Goal: Find specific page/section: Find specific page/section

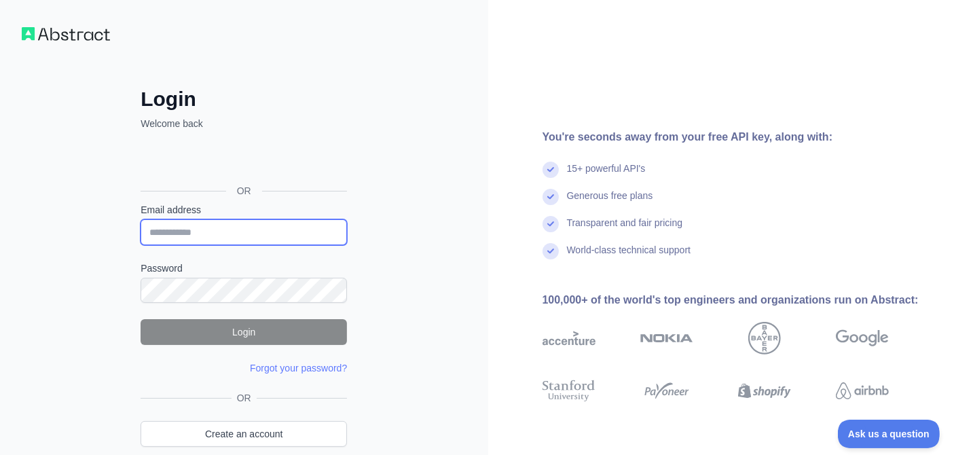
type input "**********"
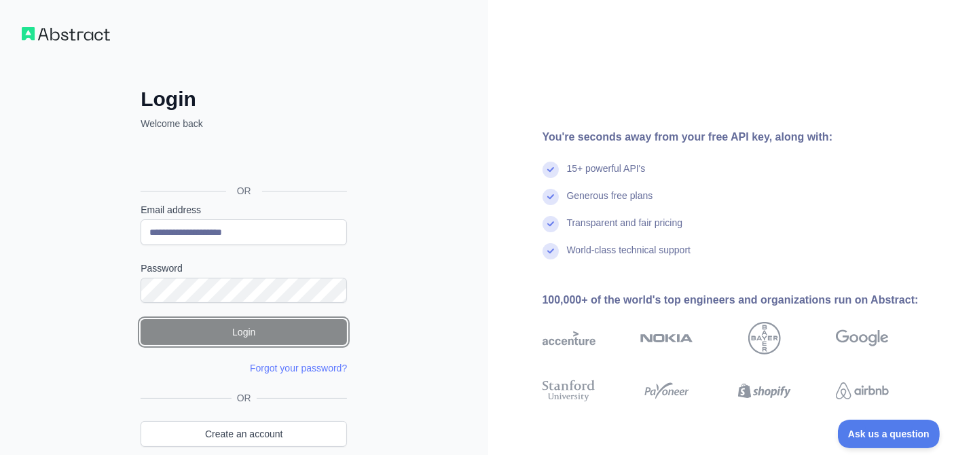
click at [270, 336] on button "Login" at bounding box center [244, 332] width 206 height 26
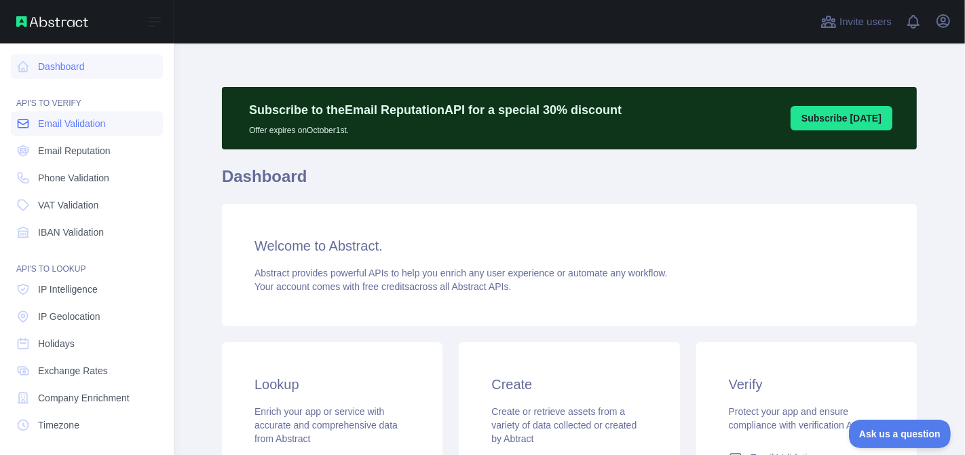
click at [99, 129] on span "Email Validation" at bounding box center [71, 124] width 67 height 14
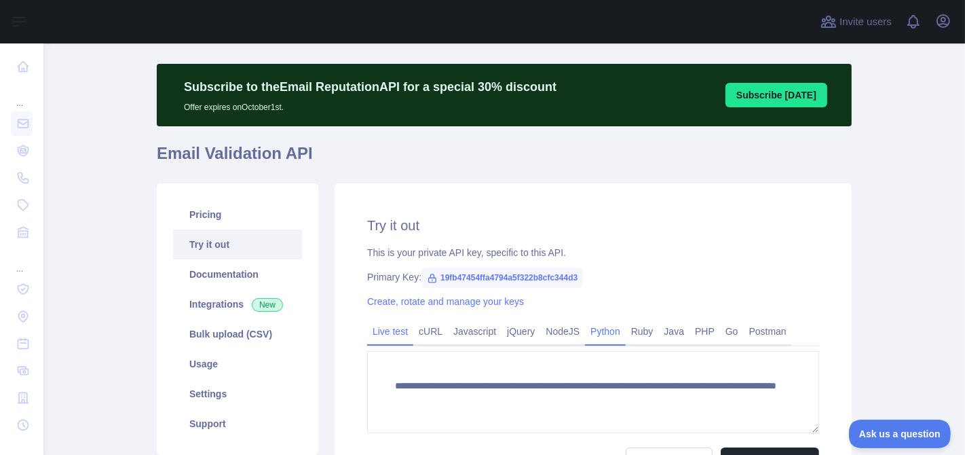
scroll to position [10, 0]
